Goal: Transaction & Acquisition: Purchase product/service

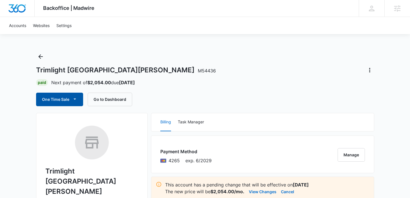
click at [51, 101] on button "One Time Sale" at bounding box center [59, 100] width 47 height 14
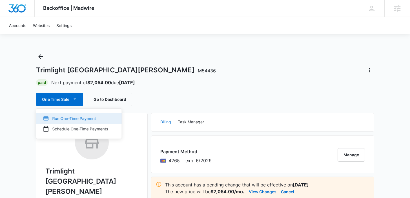
click at [53, 120] on div "Run One-Time Payment" at bounding box center [75, 119] width 65 height 6
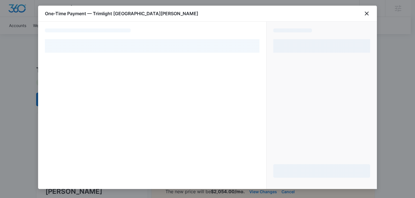
select select "pm_1OcUyuA4n8RTgNjU9bohQ9ud"
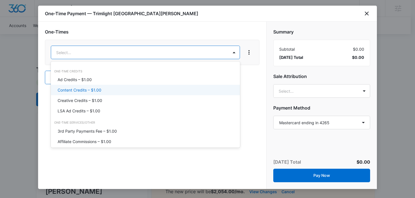
click at [80, 92] on p "Content Credits – $1.00" at bounding box center [80, 90] width 44 height 6
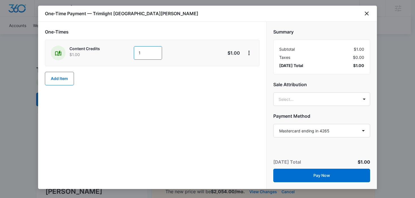
click at [137, 51] on input "1" at bounding box center [148, 53] width 28 height 14
type input "200"
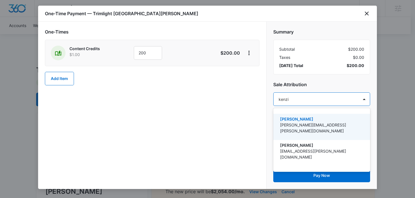
type input "kenzie"
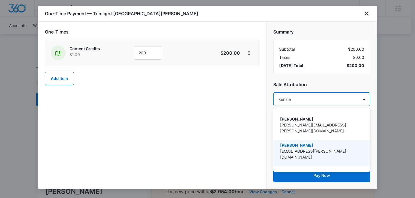
click at [298, 148] on p "[EMAIL_ADDRESS][PERSON_NAME][DOMAIN_NAME]" at bounding box center [321, 154] width 82 height 12
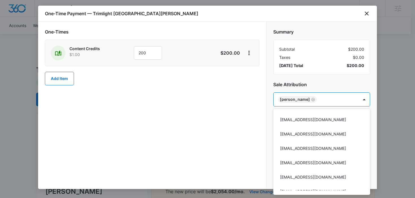
click at [210, 133] on div at bounding box center [207, 99] width 415 height 198
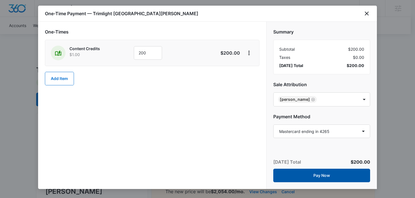
click at [320, 175] on button "Pay Now" at bounding box center [321, 176] width 97 height 14
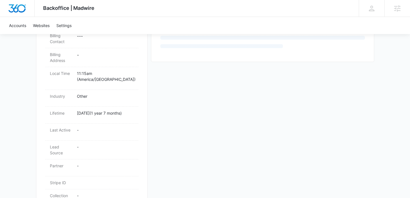
click at [22, 130] on div "Backoffice | Madwire Apps Settings Kenzie Ryan kenzie.ryan@madwire.com My Profi…" at bounding box center [205, 26] width 410 height 496
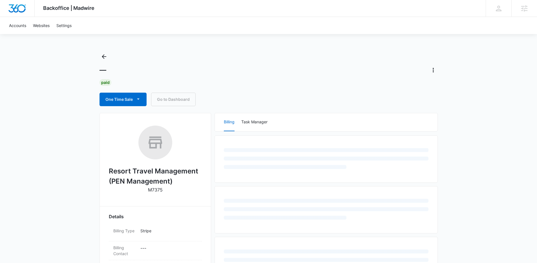
click at [497, 147] on div "Backoffice | Madwire Apps Settings [PERSON_NAME] [PERSON_NAME][EMAIL_ADDRESS][D…" at bounding box center [268, 243] width 537 height 486
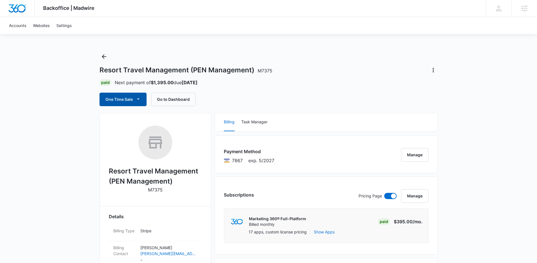
click at [111, 95] on button "One Time Sale" at bounding box center [123, 100] width 47 height 14
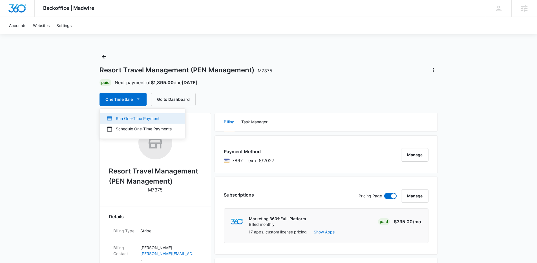
click at [125, 118] on div "Run One-Time Payment" at bounding box center [139, 119] width 65 height 6
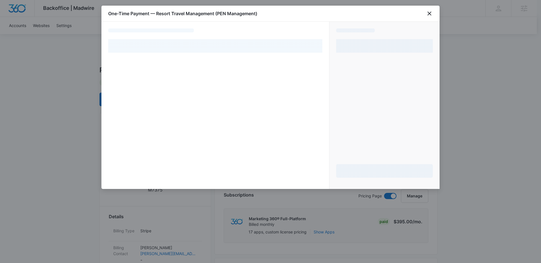
select select "pm_1MtEk2A4n8RTgNjUEwoSvRxi"
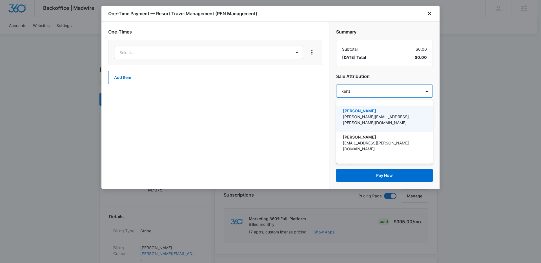
type input "kenzie"
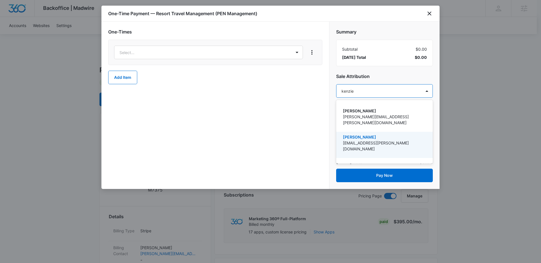
click at [368, 134] on p "[PERSON_NAME]" at bounding box center [384, 137] width 82 height 6
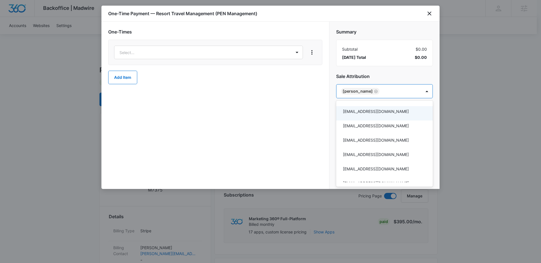
click at [137, 52] on div at bounding box center [270, 131] width 541 height 263
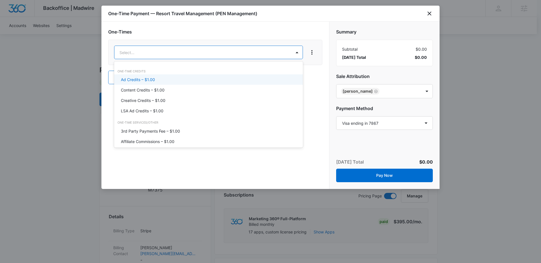
click at [138, 77] on p "Ad Credits – $1.00" at bounding box center [138, 80] width 34 height 6
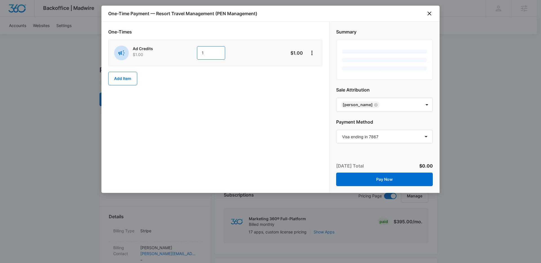
click at [215, 54] on input "1" at bounding box center [211, 53] width 28 height 14
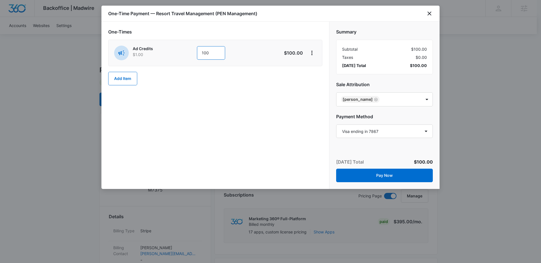
type input "100"
click at [246, 122] on div "One-Times Ad Credits $1.00 100 $100.00 Add Item" at bounding box center [216, 106] width 228 height 168
click at [395, 173] on button "Pay Now" at bounding box center [384, 176] width 97 height 14
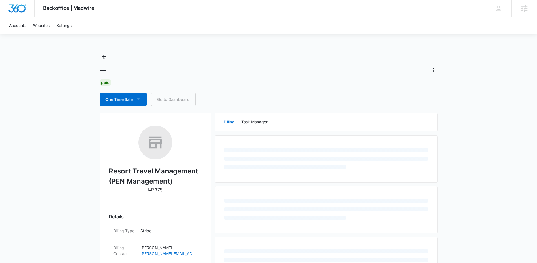
click at [41, 147] on div "Backoffice | Madwire Apps Settings Kenzie Ryan kenzie.ryan@madwire.com My Profi…" at bounding box center [268, 254] width 537 height 509
